Goal: Task Accomplishment & Management: Manage account settings

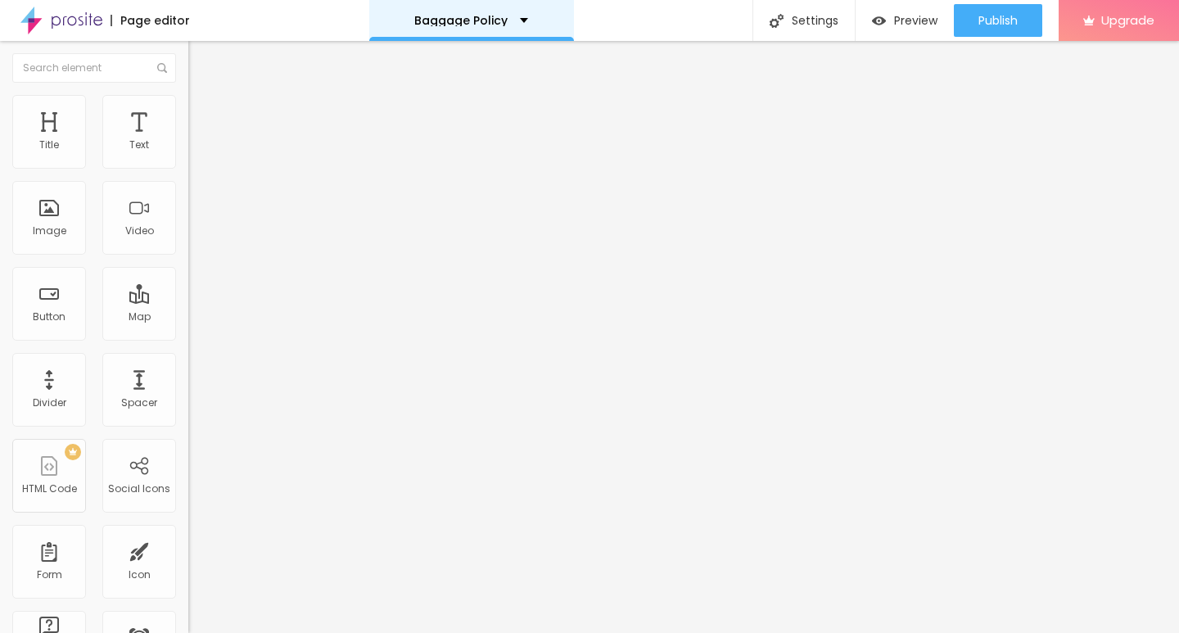
click at [468, 22] on p "Baggage Policy" at bounding box center [460, 20] width 93 height 11
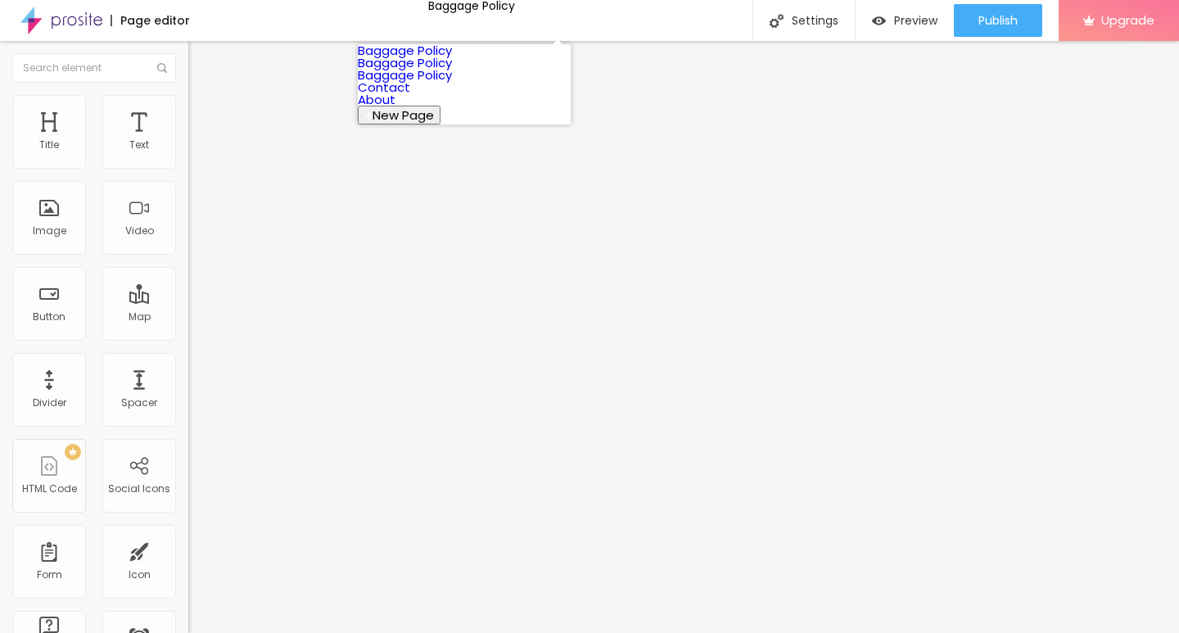
click at [448, 84] on link "Baggage Policy" at bounding box center [405, 74] width 94 height 17
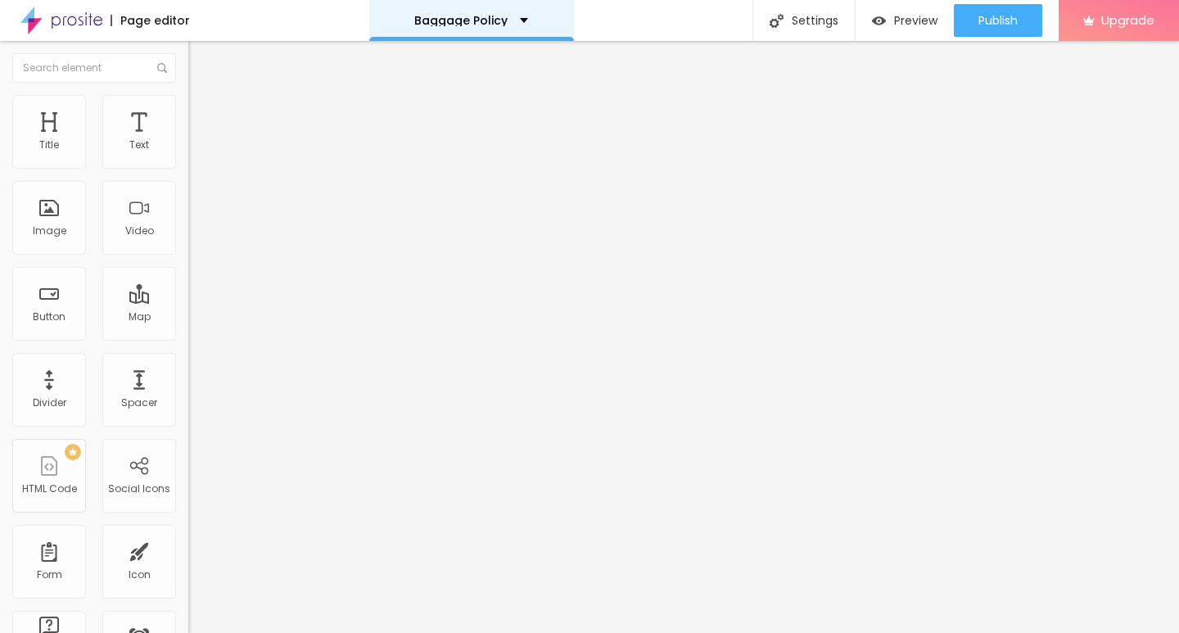
click at [494, 10] on div "Baggage Policy" at bounding box center [471, 20] width 205 height 41
click at [64, 155] on div "Title" at bounding box center [49, 132] width 74 height 74
click at [130, 136] on div "Text" at bounding box center [139, 132] width 74 height 74
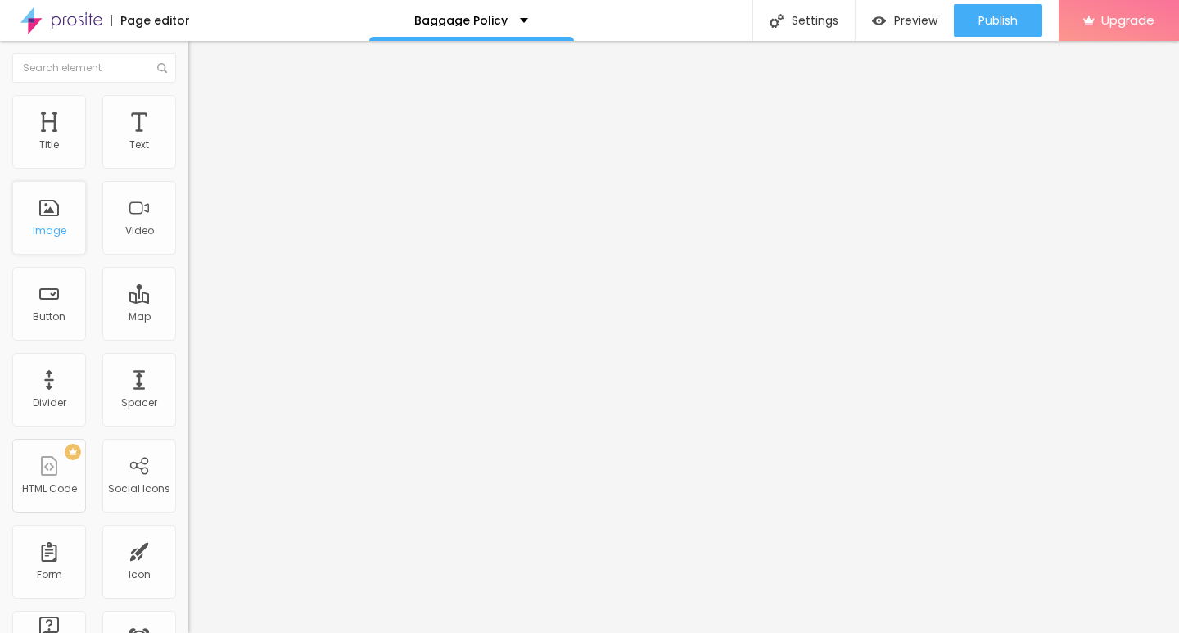
click at [29, 224] on div "Image" at bounding box center [49, 218] width 74 height 74
click at [34, 228] on div "Image" at bounding box center [50, 230] width 34 height 11
click at [83, 237] on div "Image" at bounding box center [49, 218] width 74 height 74
click at [883, 10] on div "Preview" at bounding box center [904, 20] width 65 height 33
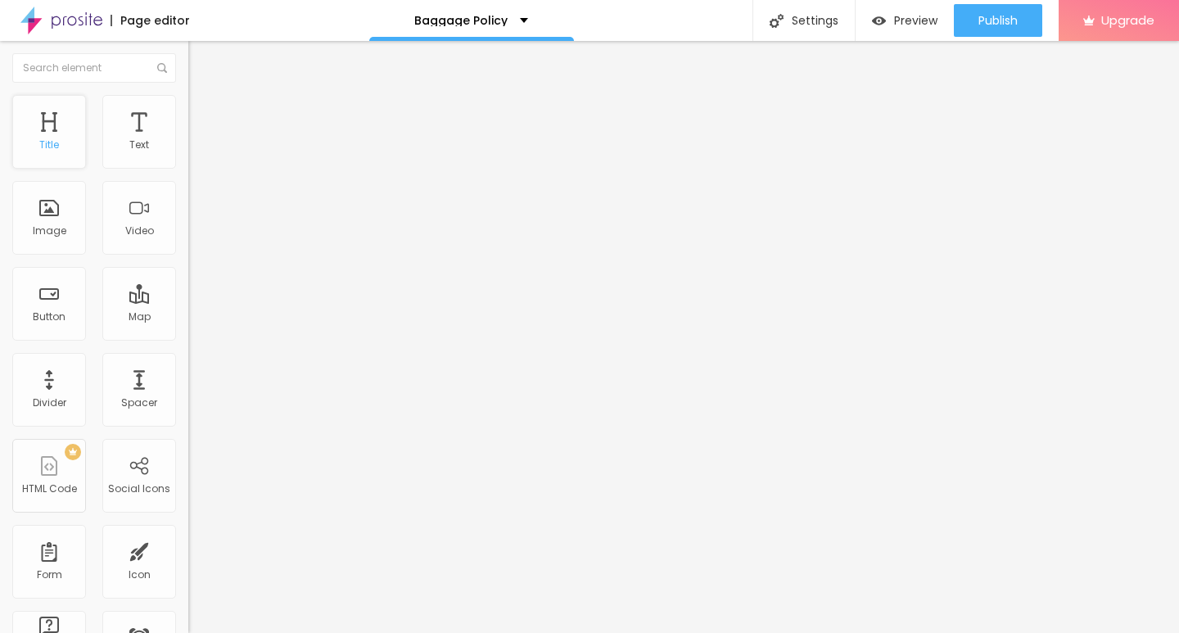
click at [51, 154] on div "Title" at bounding box center [49, 132] width 74 height 74
click at [129, 144] on div "Text" at bounding box center [139, 144] width 20 height 11
click at [133, 296] on div "Map" at bounding box center [139, 304] width 74 height 74
click at [50, 317] on div "Button" at bounding box center [49, 316] width 33 height 11
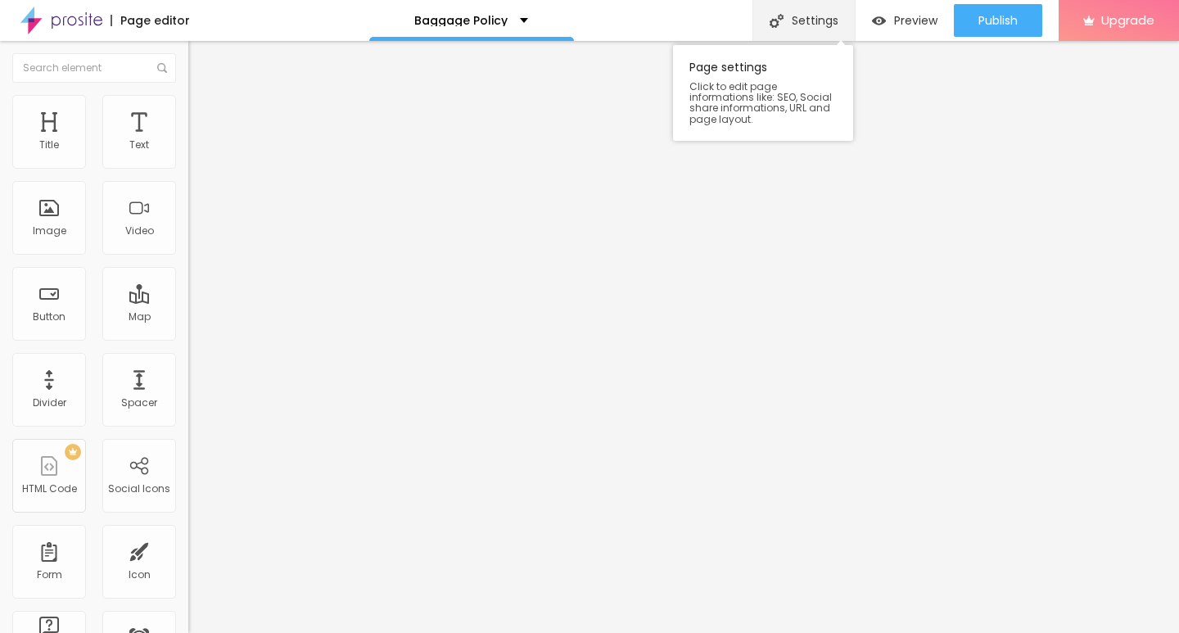
click at [802, 20] on div "Settings" at bounding box center [803, 20] width 102 height 41
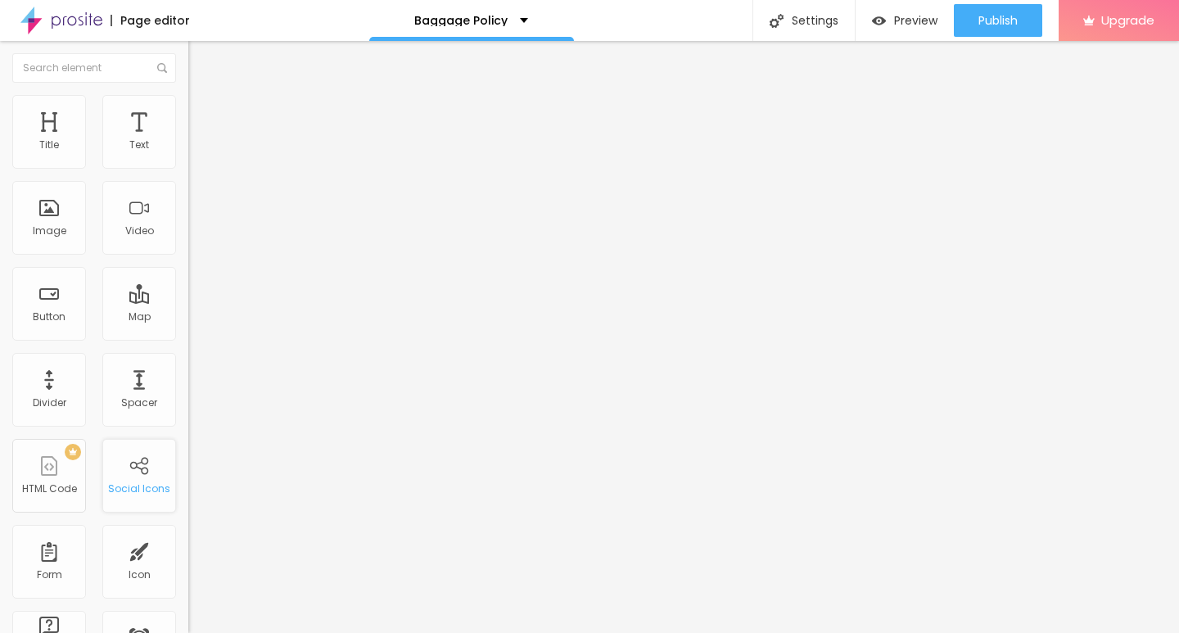
click at [135, 491] on div "Social Icons" at bounding box center [139, 488] width 62 height 11
click at [150, 565] on div "Icon" at bounding box center [139, 562] width 74 height 74
click at [137, 562] on div "Icon" at bounding box center [139, 562] width 74 height 74
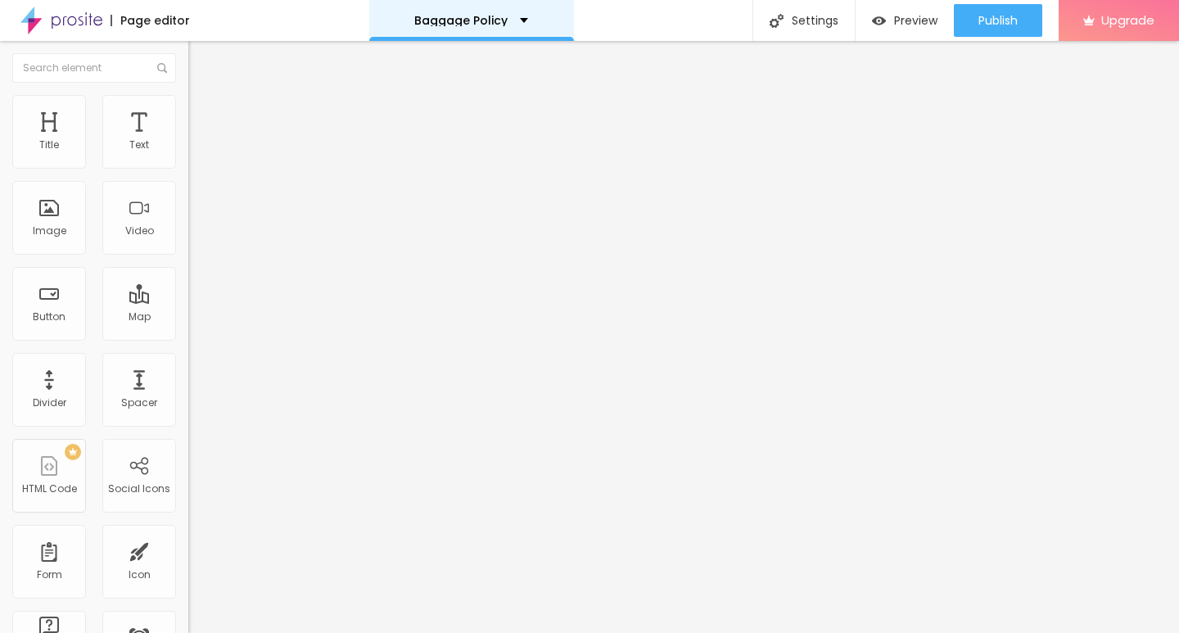
click at [426, 27] on div "Baggage Policy" at bounding box center [471, 20] width 205 height 41
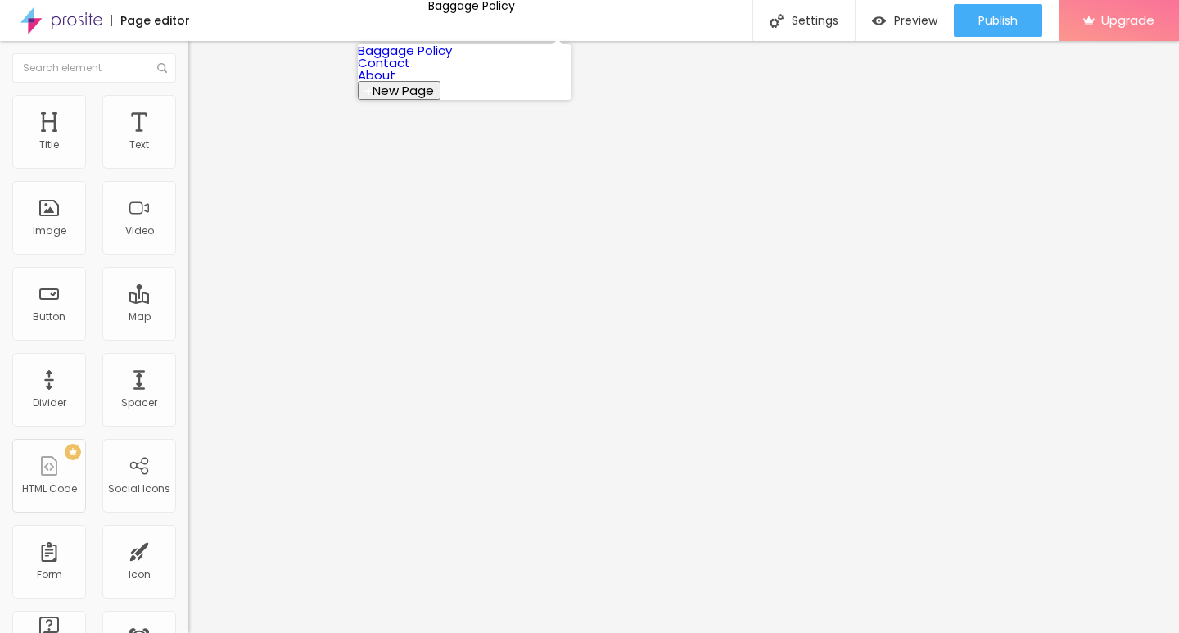
click at [447, 56] on link "Baggage Policy" at bounding box center [405, 50] width 94 height 17
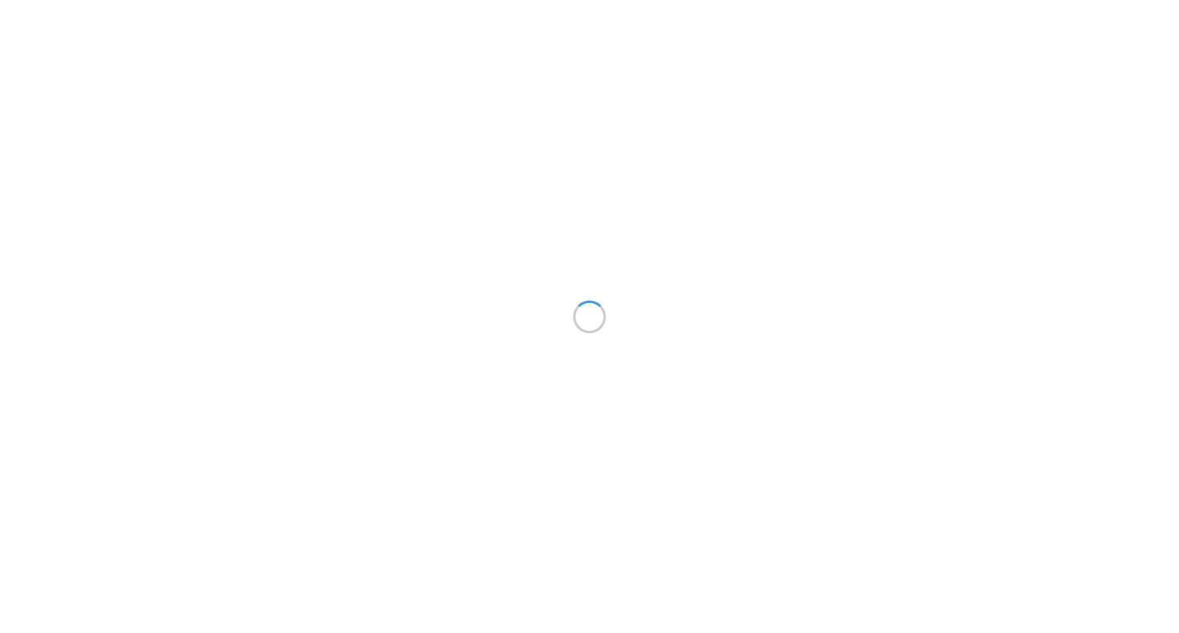
click at [440, 65] on div at bounding box center [589, 316] width 1179 height 633
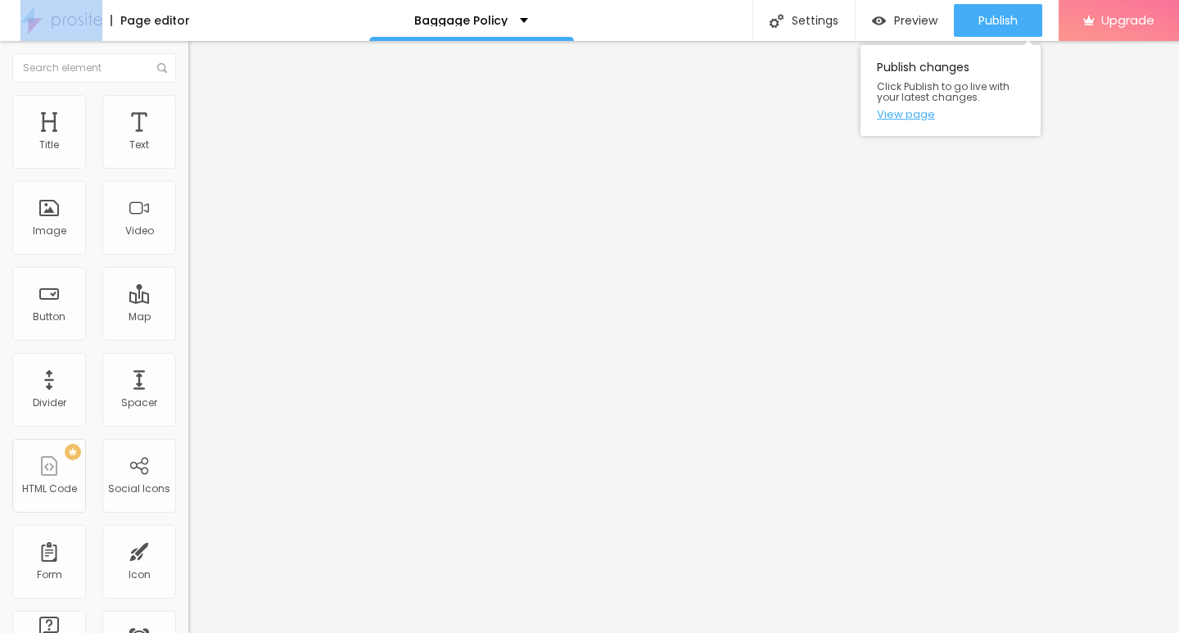
click at [915, 118] on link "View page" at bounding box center [950, 114] width 147 height 11
